Goal: Check status

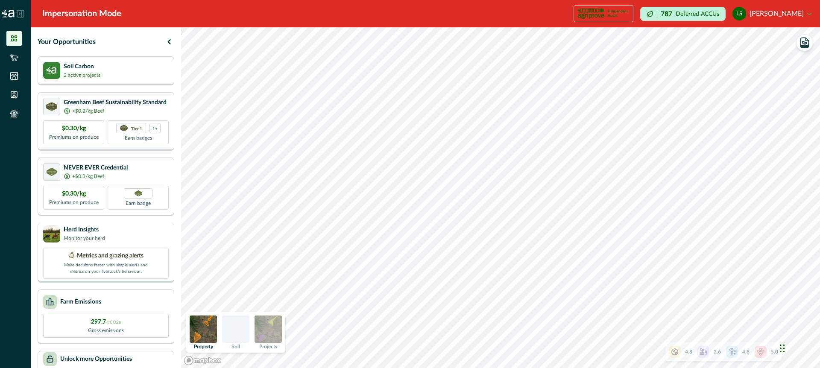
click at [148, 233] on div "Herd Insights Monitor your herd" at bounding box center [106, 234] width 126 height 17
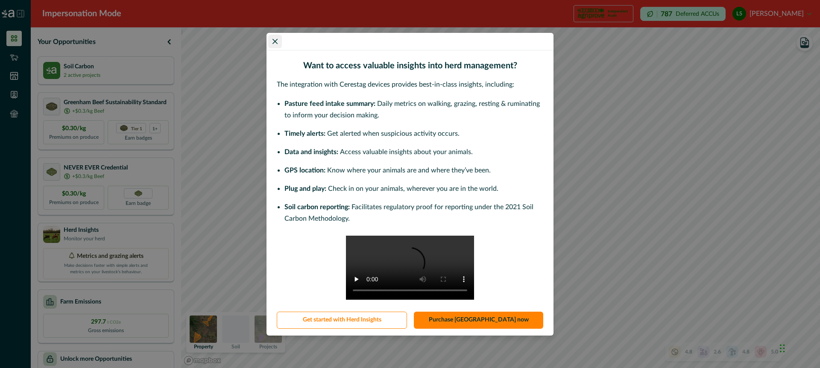
click at [274, 35] on button "Close" at bounding box center [275, 42] width 14 height 14
